Goal: Transaction & Acquisition: Purchase product/service

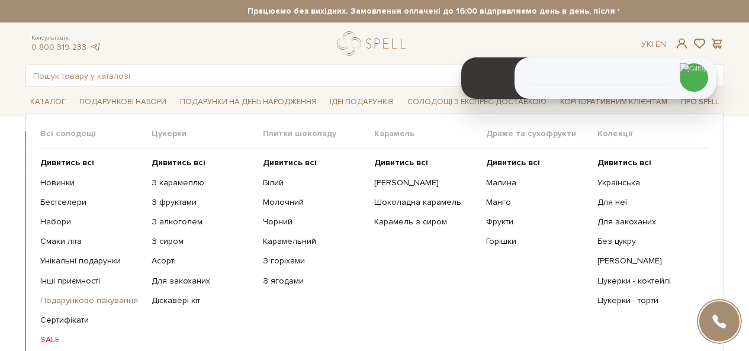
click at [86, 301] on link "Подарункове пакування" at bounding box center [91, 301] width 102 height 11
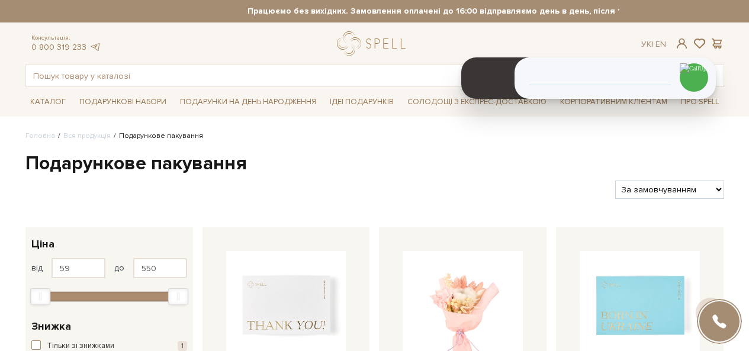
click at [610, 198] on div at bounding box center [316, 190] width 591 height 18
click at [642, 188] on select "За замовчуванням За Ціною (зростання) За Ціною (зменшення) Новинки За популярні…" at bounding box center [669, 190] width 108 height 18
select select "https://spellchocolate.com/our-productions/podarunkov%D1%96-paketi/?sort=p.pric…"
click at [615, 181] on select "За замовчуванням За Ціною (зростання) За Ціною (зменшення) Новинки За популярні…" at bounding box center [669, 190] width 108 height 18
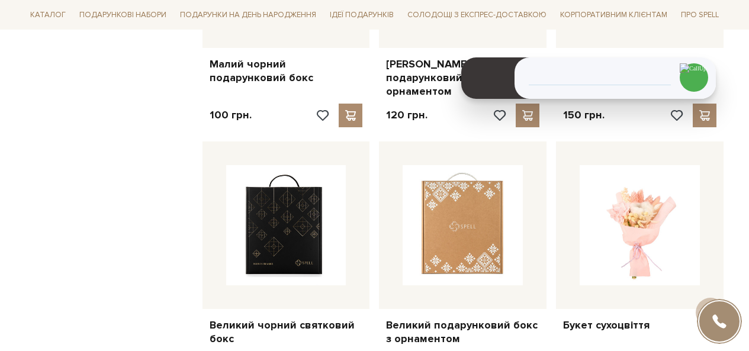
scroll to position [1185, 0]
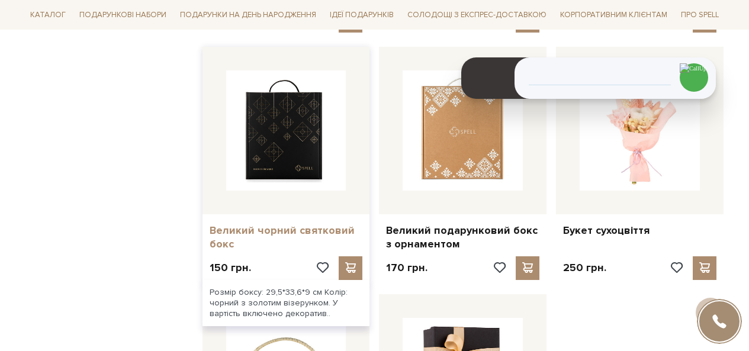
click at [277, 224] on link "Великий чорний святковий бокс" at bounding box center [286, 238] width 153 height 28
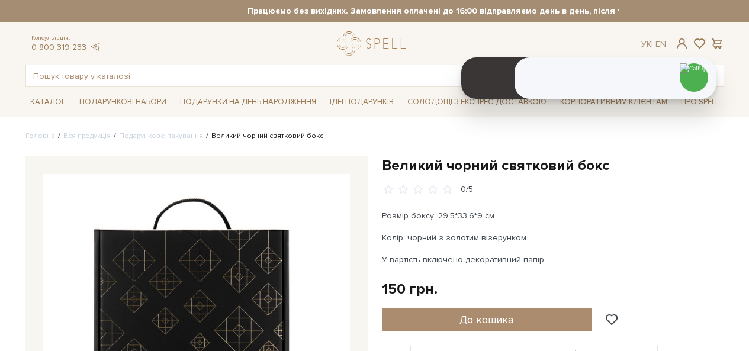
click at [512, 168] on h1 "Великий чорний святковий бокс" at bounding box center [553, 165] width 342 height 18
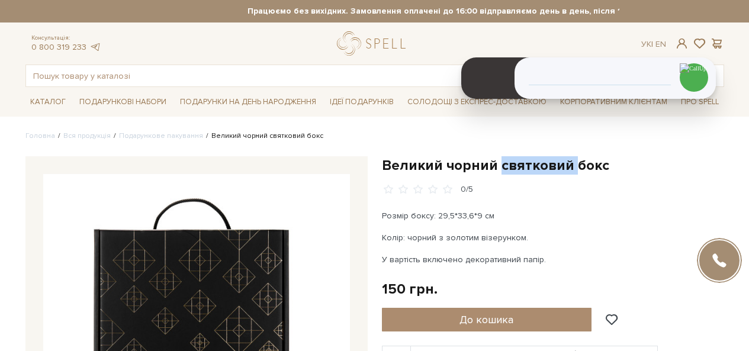
click at [512, 168] on h1 "Великий чорний святковий бокс" at bounding box center [553, 165] width 342 height 18
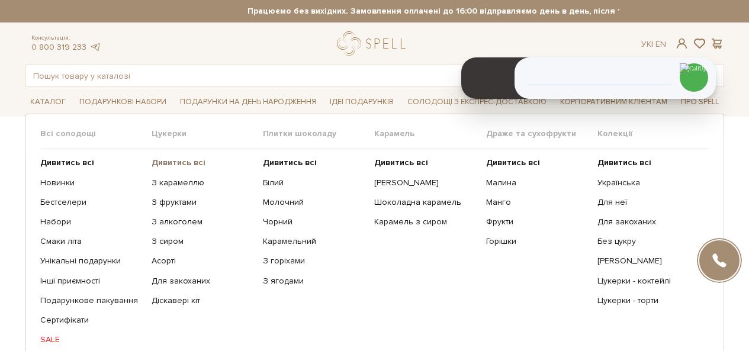
click at [163, 163] on b "Дивитись всі" at bounding box center [179, 163] width 54 height 10
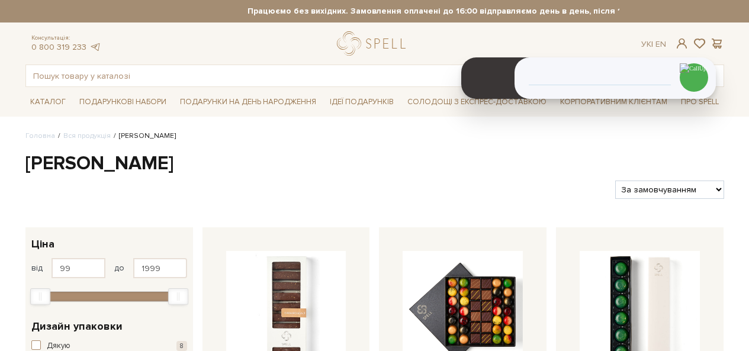
select select "[URL][DOMAIN_NAME]"
click at [615, 181] on select "За замовчуванням За Ціною (зростання) За Ціною (зменшення) Новинки За популярні…" at bounding box center [669, 190] width 108 height 18
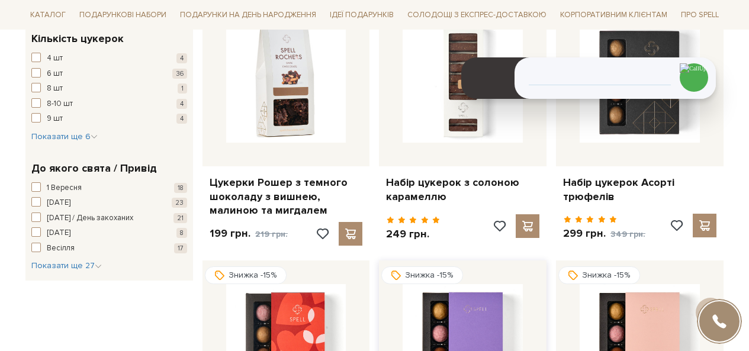
scroll to position [948, 0]
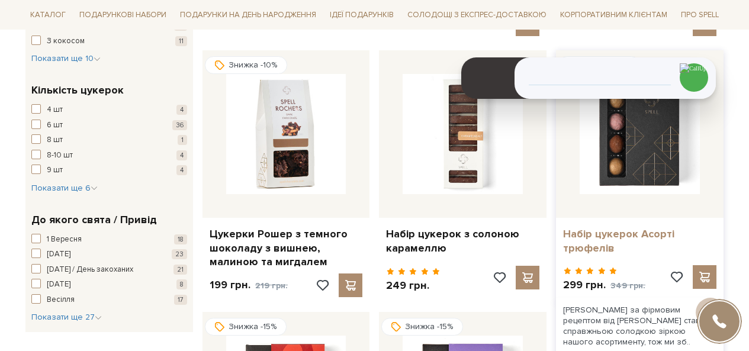
click at [595, 229] on link "Набір цукерок Асорті трюфелів" at bounding box center [639, 241] width 153 height 28
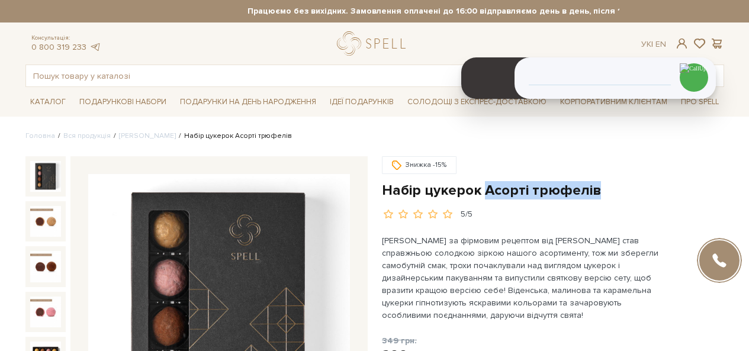
drag, startPoint x: 560, startPoint y: 190, endPoint x: 484, endPoint y: 188, distance: 76.4
click at [484, 188] on h1 "Набір цукерок Асорті трюфелів" at bounding box center [553, 190] width 342 height 18
